Goal: Task Accomplishment & Management: Complete application form

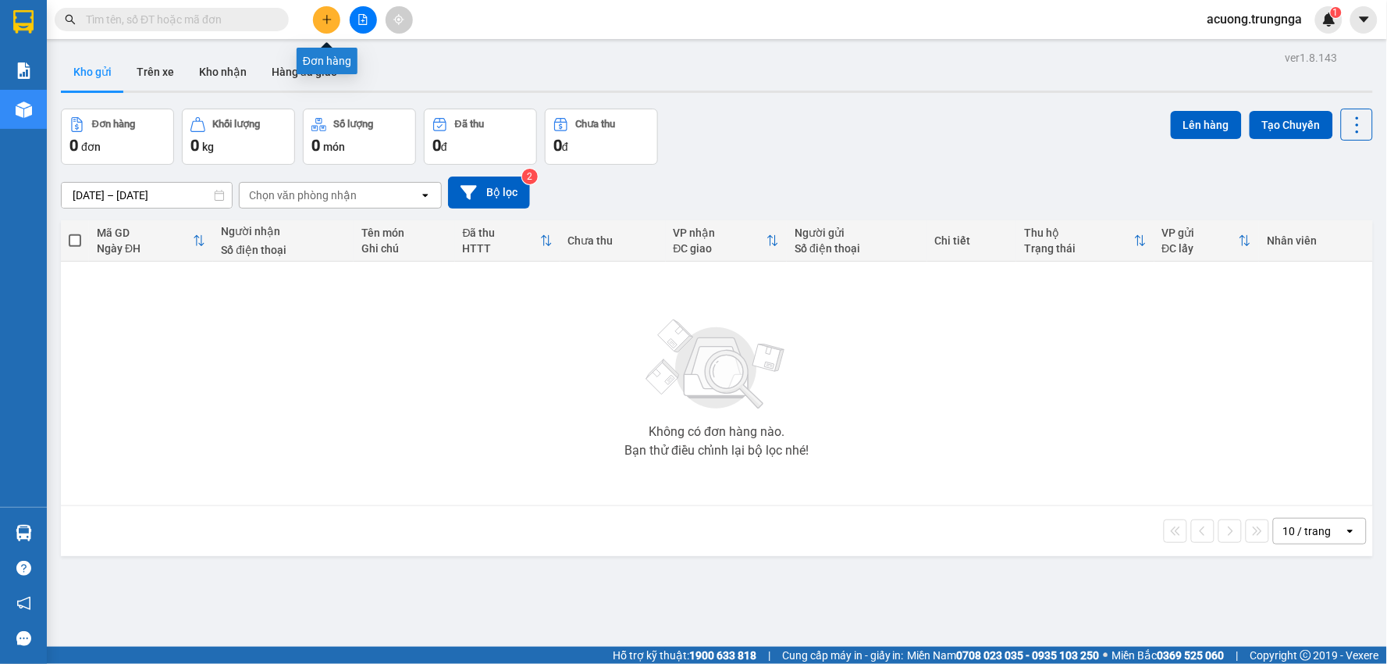
click at [326, 18] on icon "plus" at bounding box center [326, 19] width 1 height 9
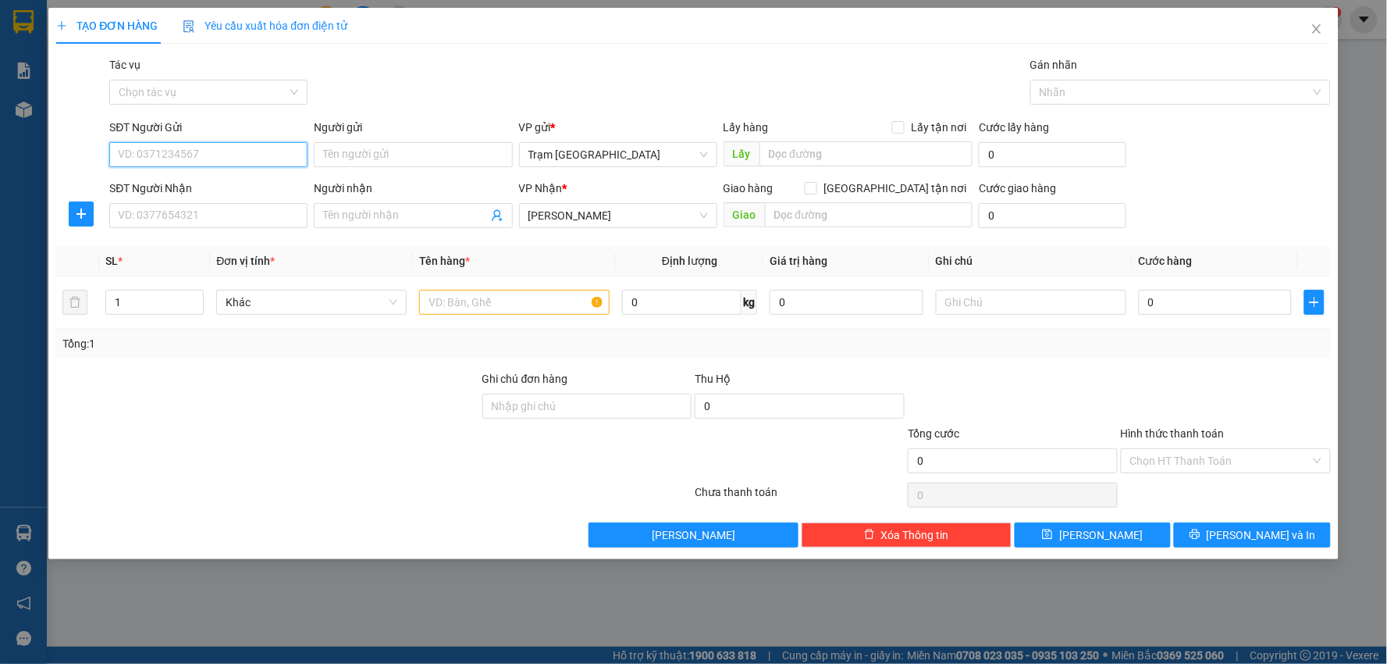
click at [228, 156] on input "SĐT Người Gửi" at bounding box center [208, 154] width 198 height 25
type input "0903113247"
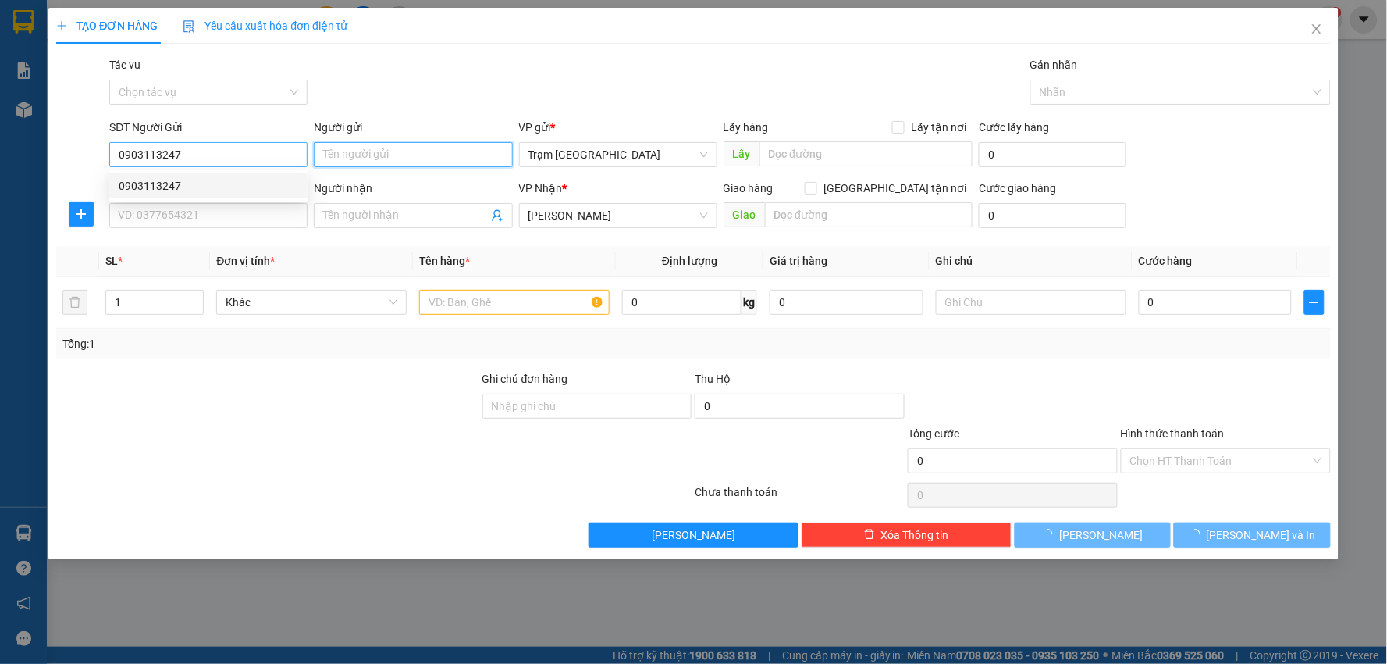
type input "30.000"
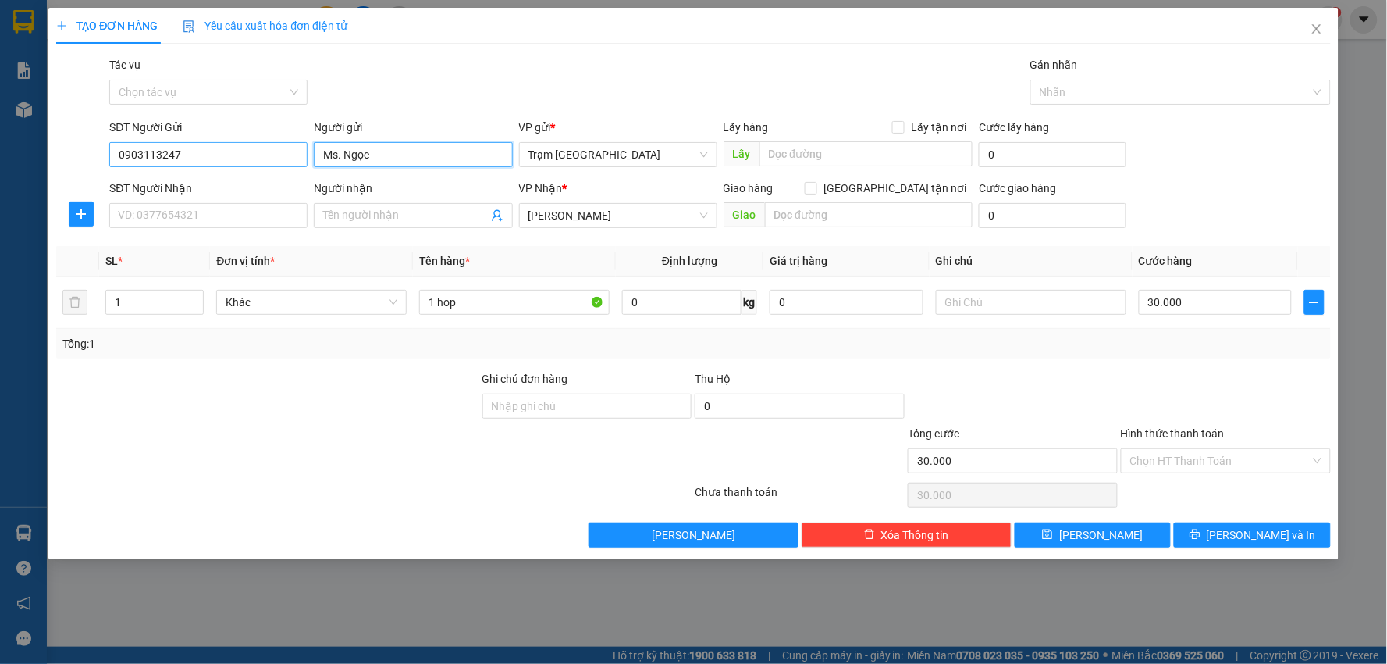
type input "Ms. Ngọc"
click at [137, 213] on input "SĐT Người Nhận" at bounding box center [208, 215] width 198 height 25
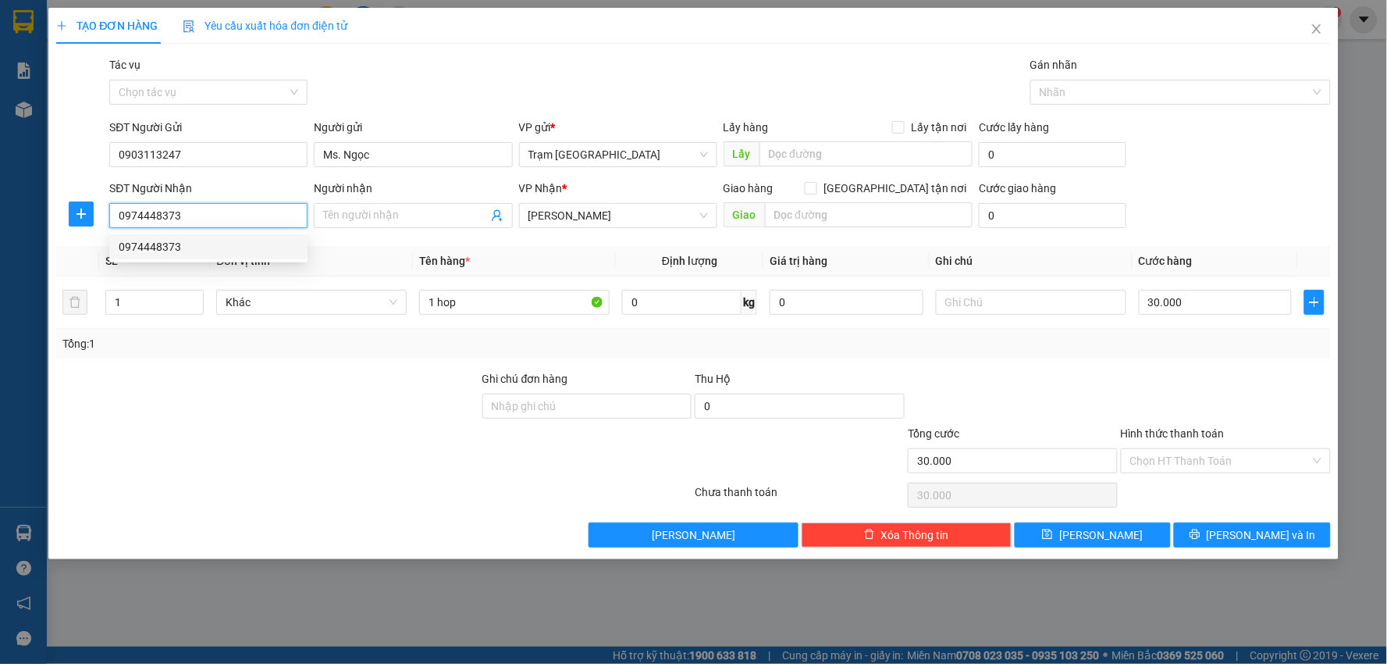
type input "0974448373"
type input "40.000"
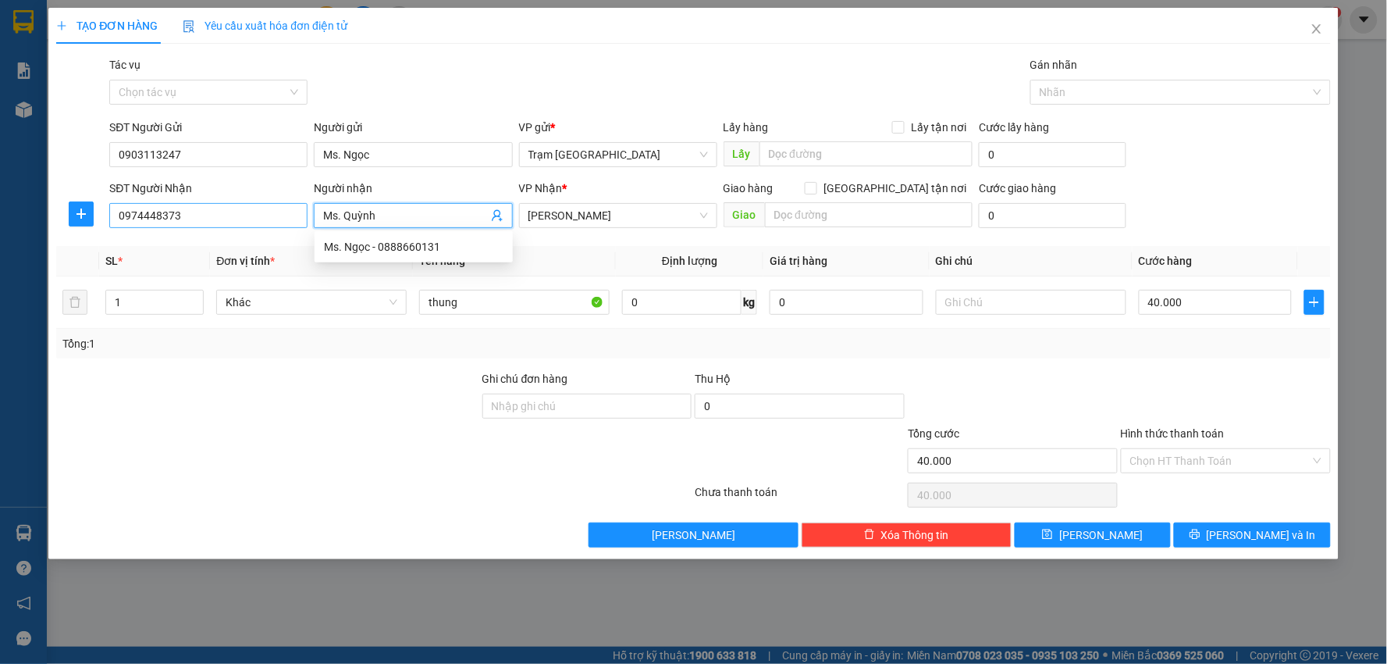
type input "Ms. Quỳnh"
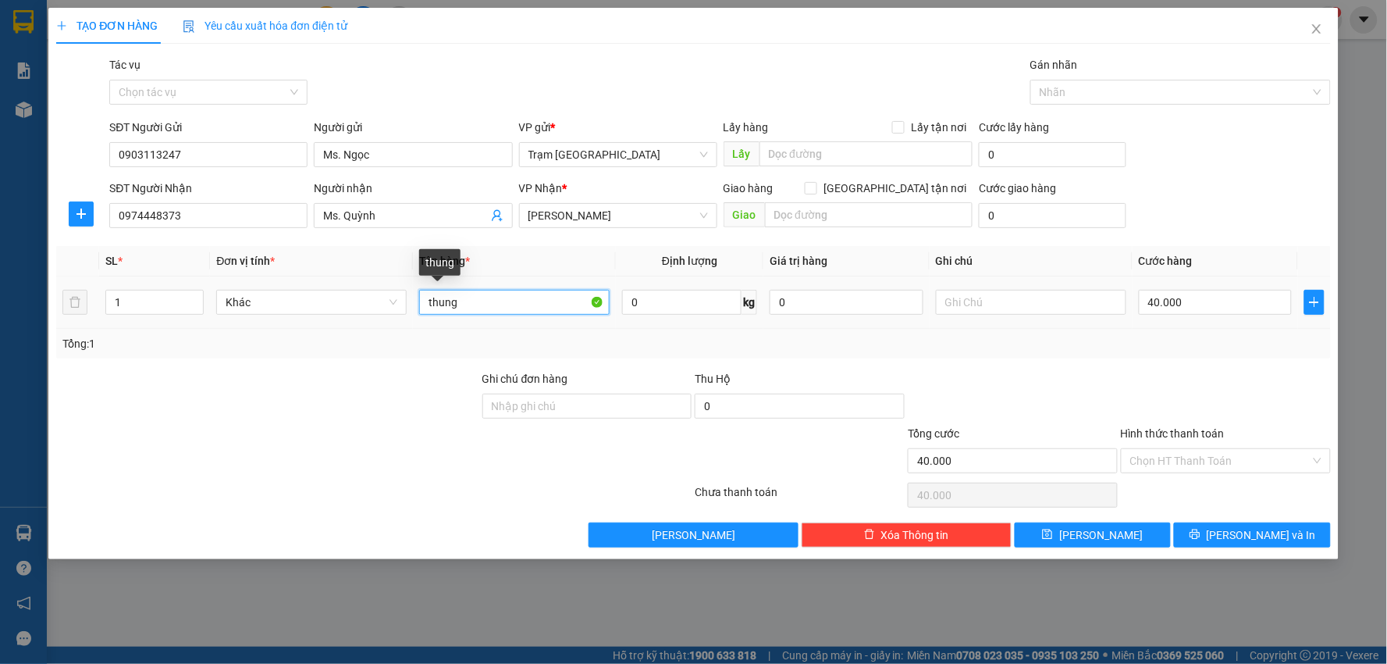
click at [468, 298] on input "thung" at bounding box center [514, 302] width 190 height 25
type input "thung0"
type input "0"
type input "thung2"
click at [1197, 303] on input "40.000" at bounding box center [1216, 302] width 154 height 25
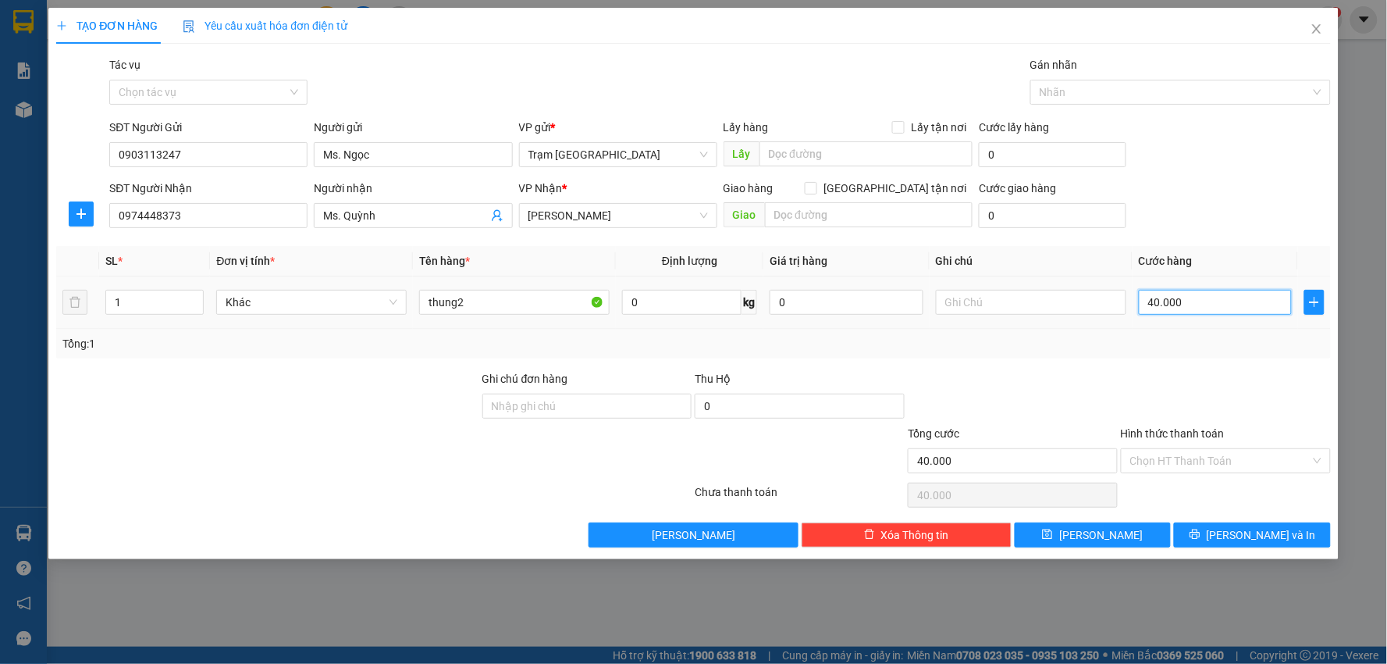
type input "0"
type input "3"
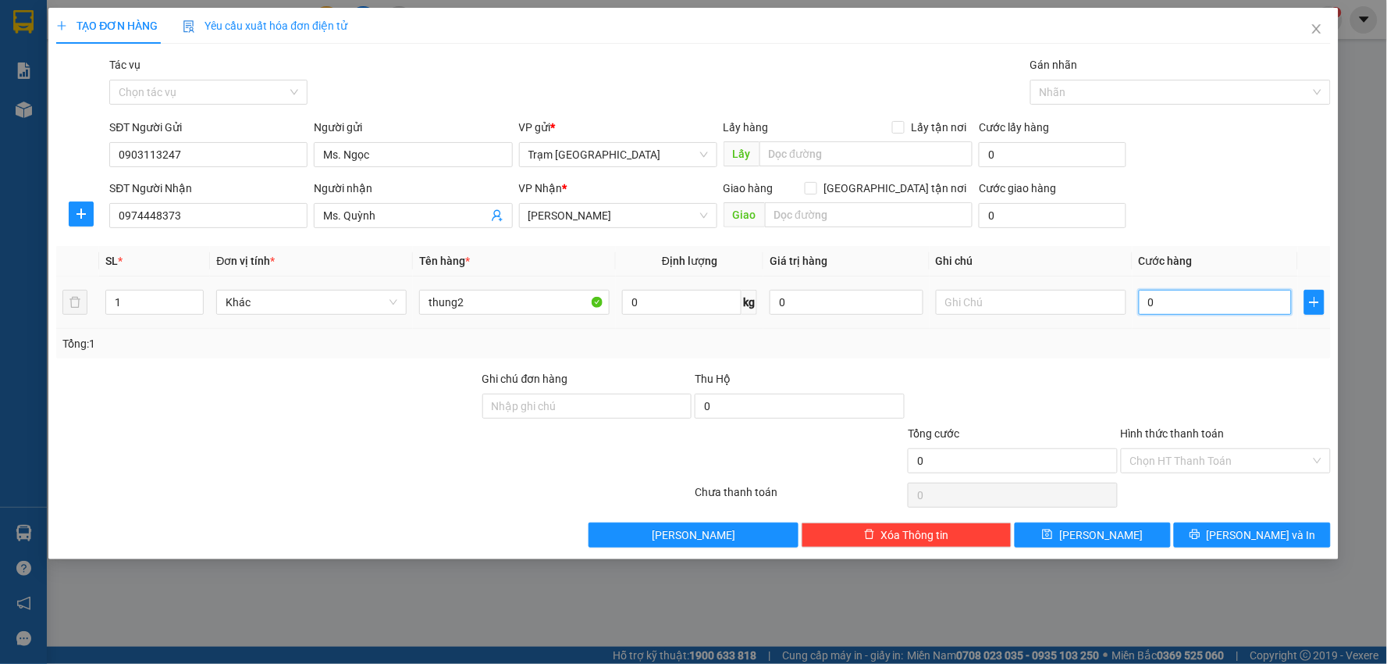
type input "003"
type input "30"
type input "00.300"
type input "300"
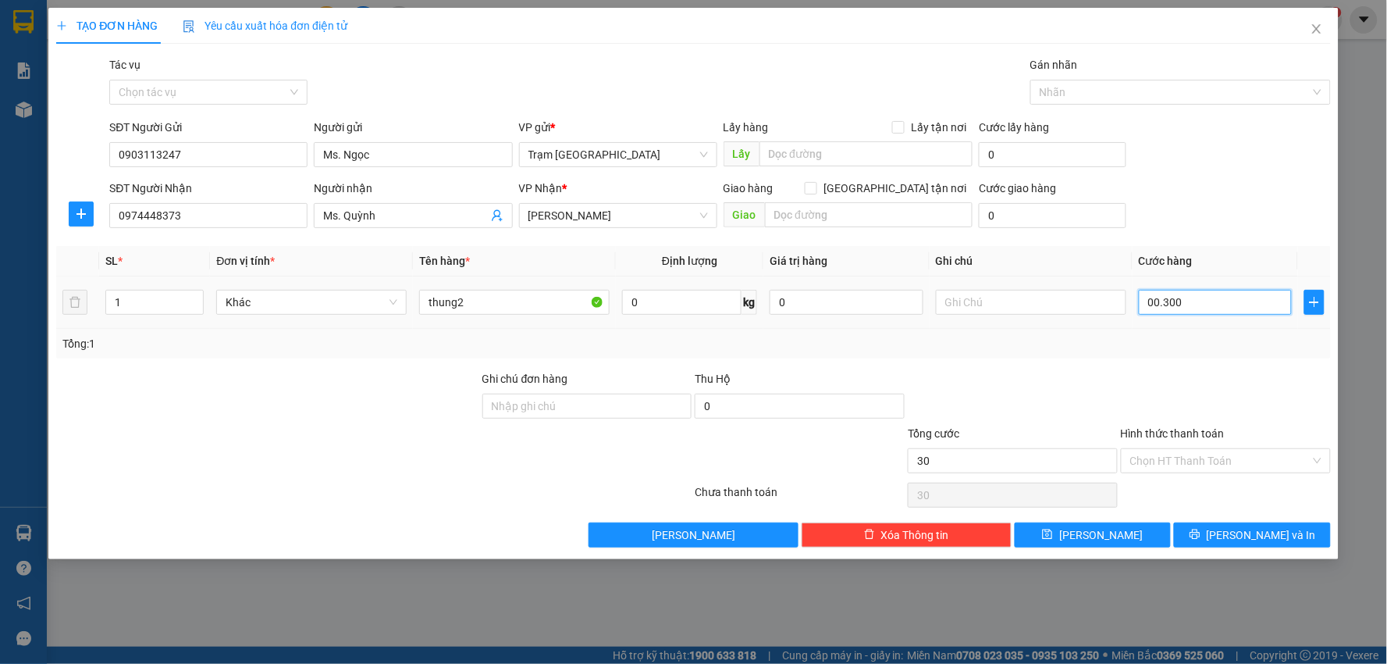
type input "300"
type input "30"
type input "00.030"
type input "3"
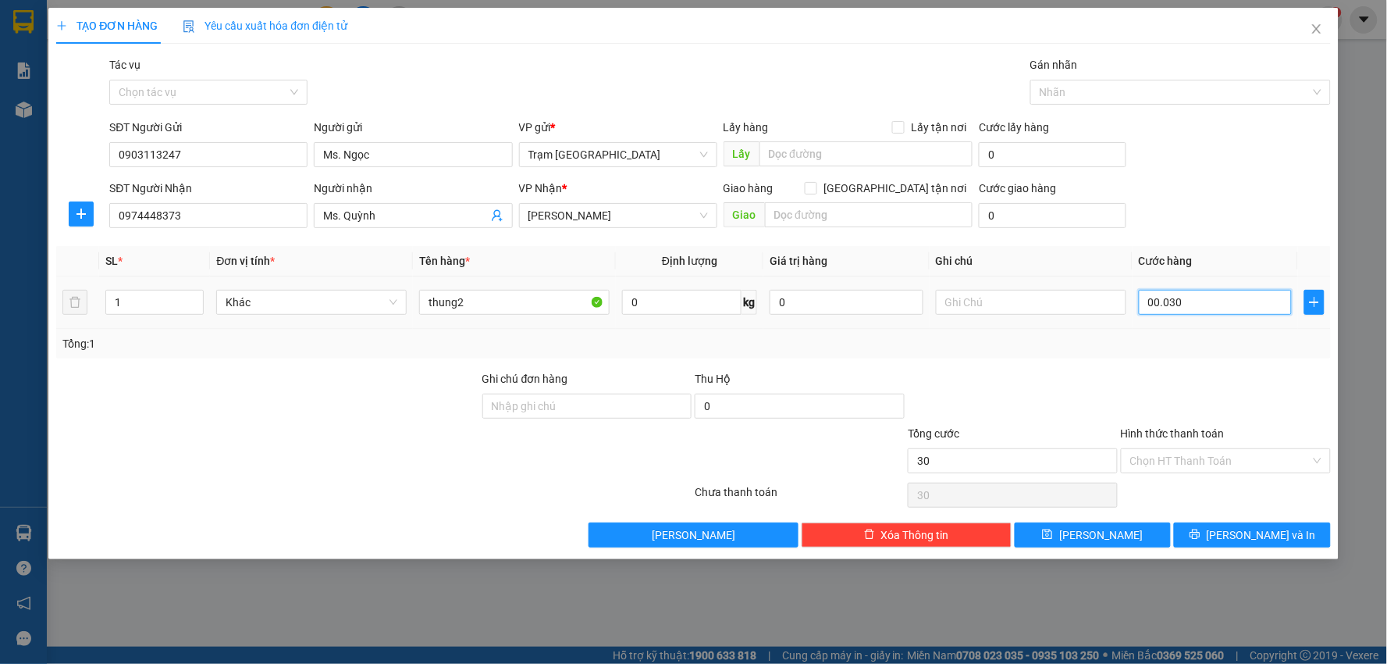
type input "3"
type input "0.003"
type input "0"
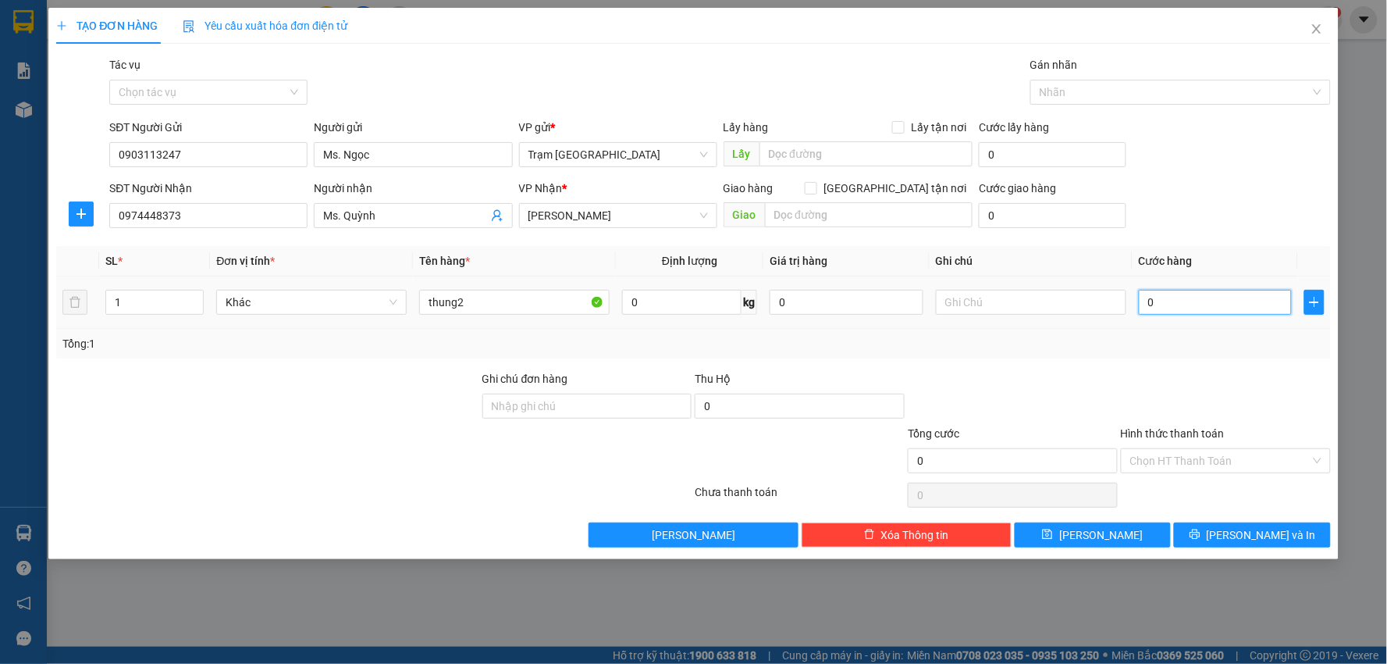
type input "3"
type input "003"
type input "30"
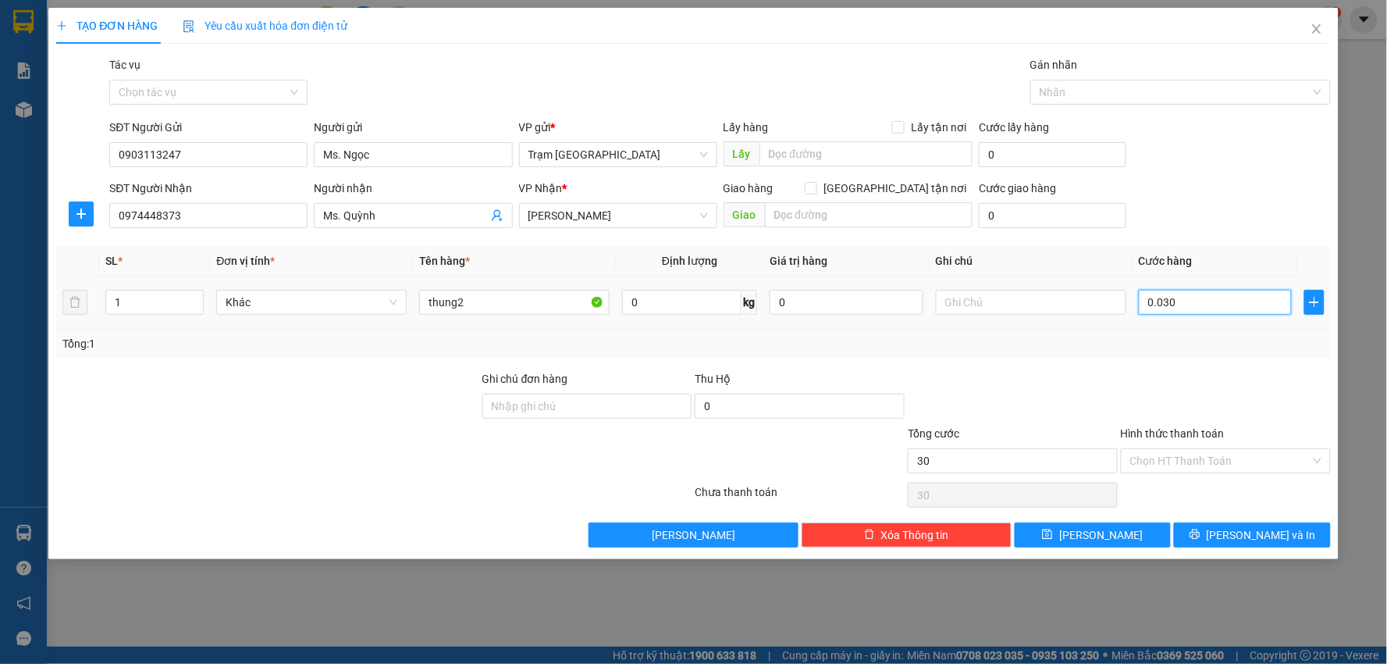
type input "0.030"
type input "30.000"
click at [1244, 531] on span "[PERSON_NAME] và In" at bounding box center [1261, 534] width 109 height 17
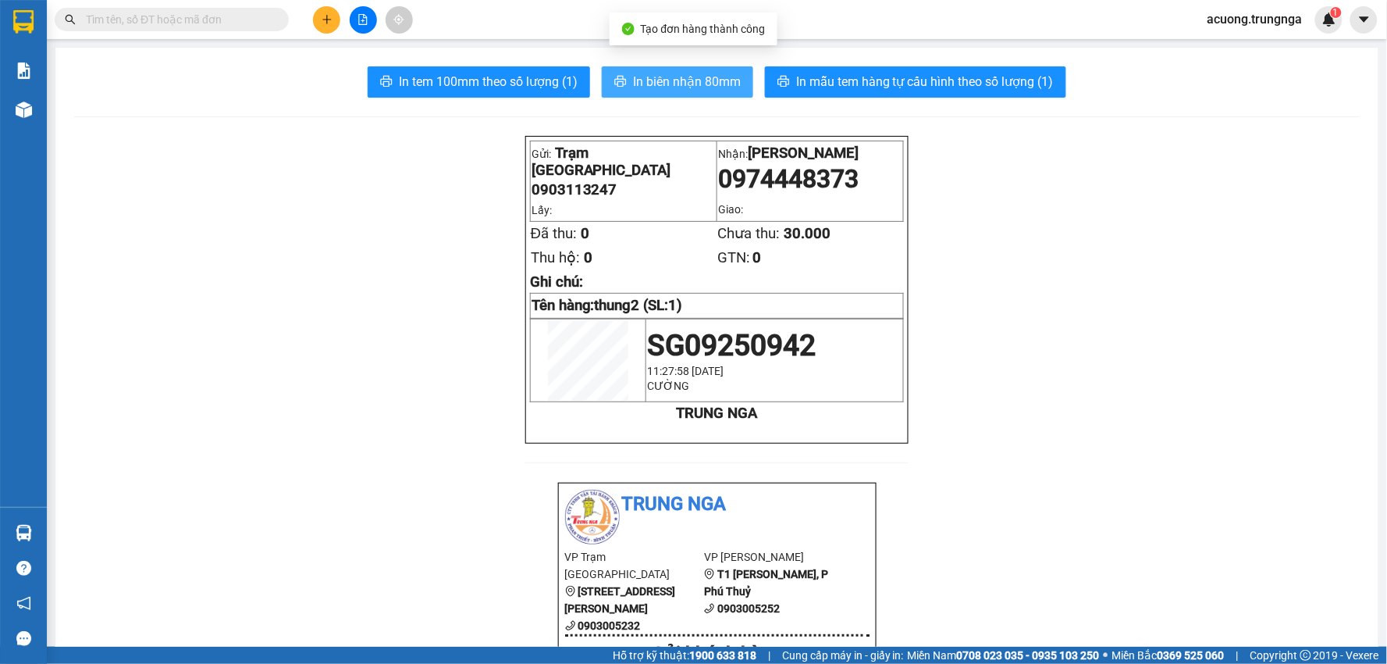
click at [680, 70] on button "In biên nhận 80mm" at bounding box center [677, 81] width 151 height 31
